Goal: Task Accomplishment & Management: Manage account settings

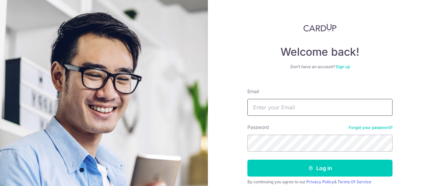
click at [267, 110] on input "Email" at bounding box center [319, 107] width 145 height 17
paste input "[EMAIL_ADDRESS][DOMAIN_NAME]"
type input "[EMAIL_ADDRESS][DOMAIN_NAME]"
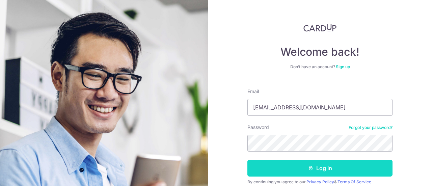
click at [271, 169] on button "Log in" at bounding box center [319, 168] width 145 height 17
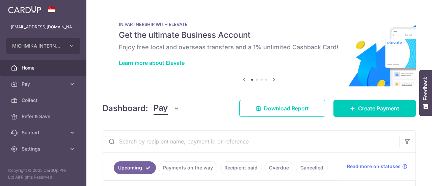
scroll to position [109, 0]
